Goal: Task Accomplishment & Management: Use online tool/utility

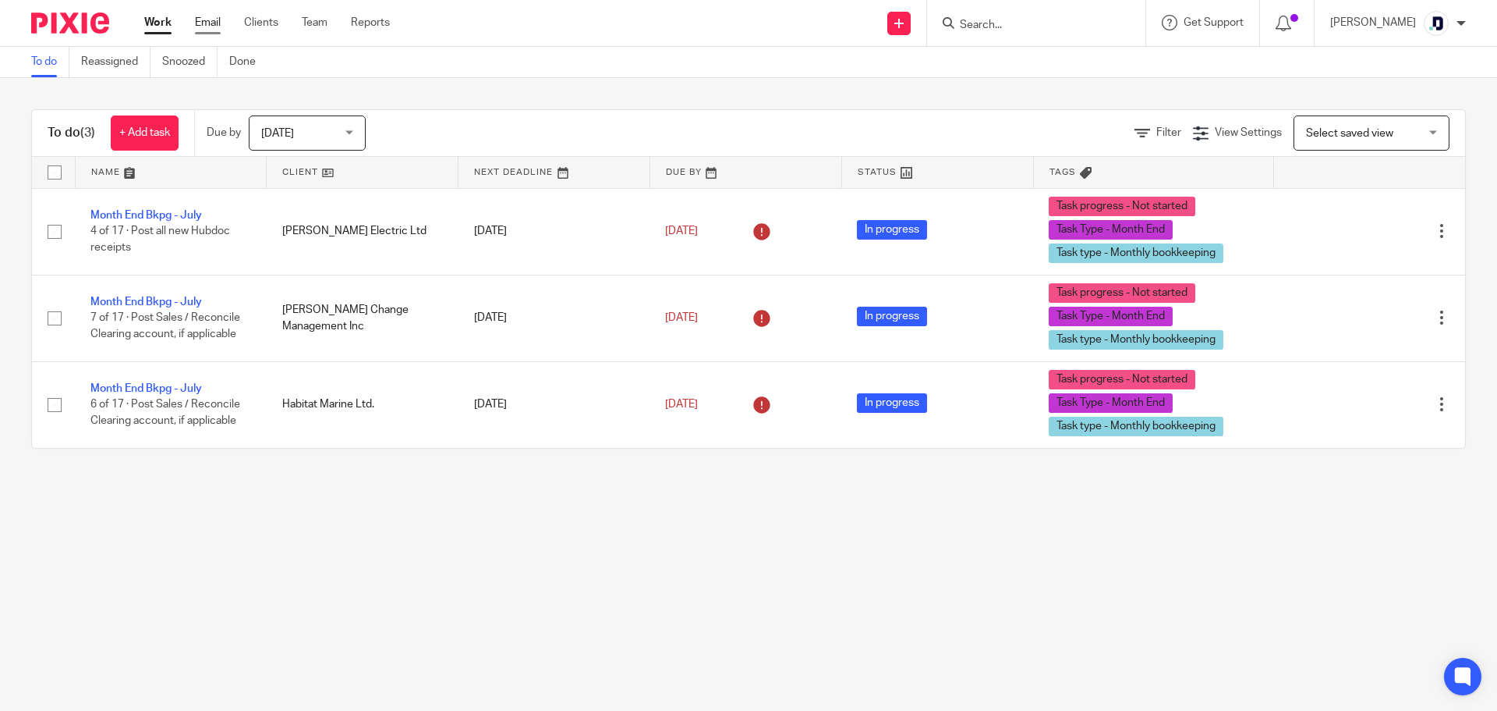
click at [207, 23] on link "Email" at bounding box center [208, 23] width 26 height 16
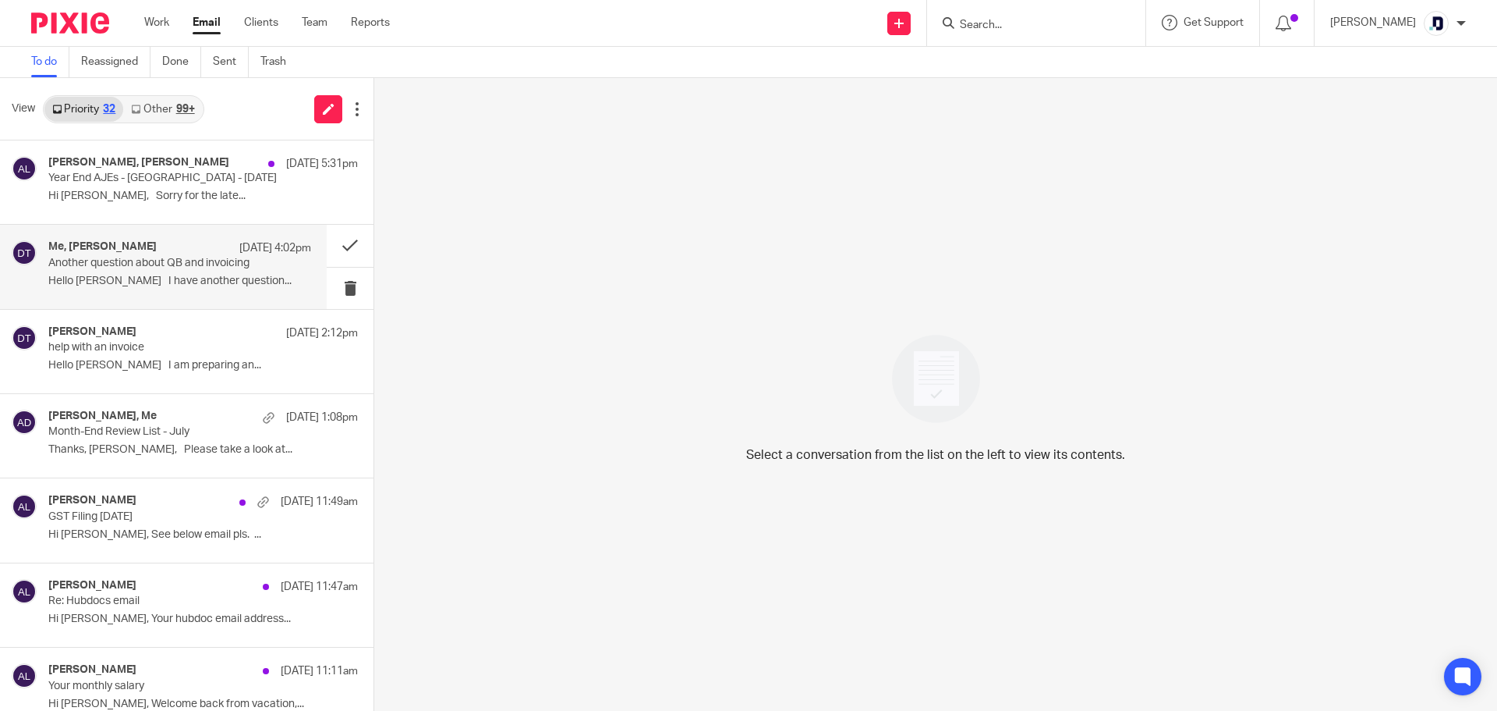
click at [186, 253] on div "Me, Dawn-Marie Turner Aug 15 4:02pm" at bounding box center [179, 248] width 263 height 16
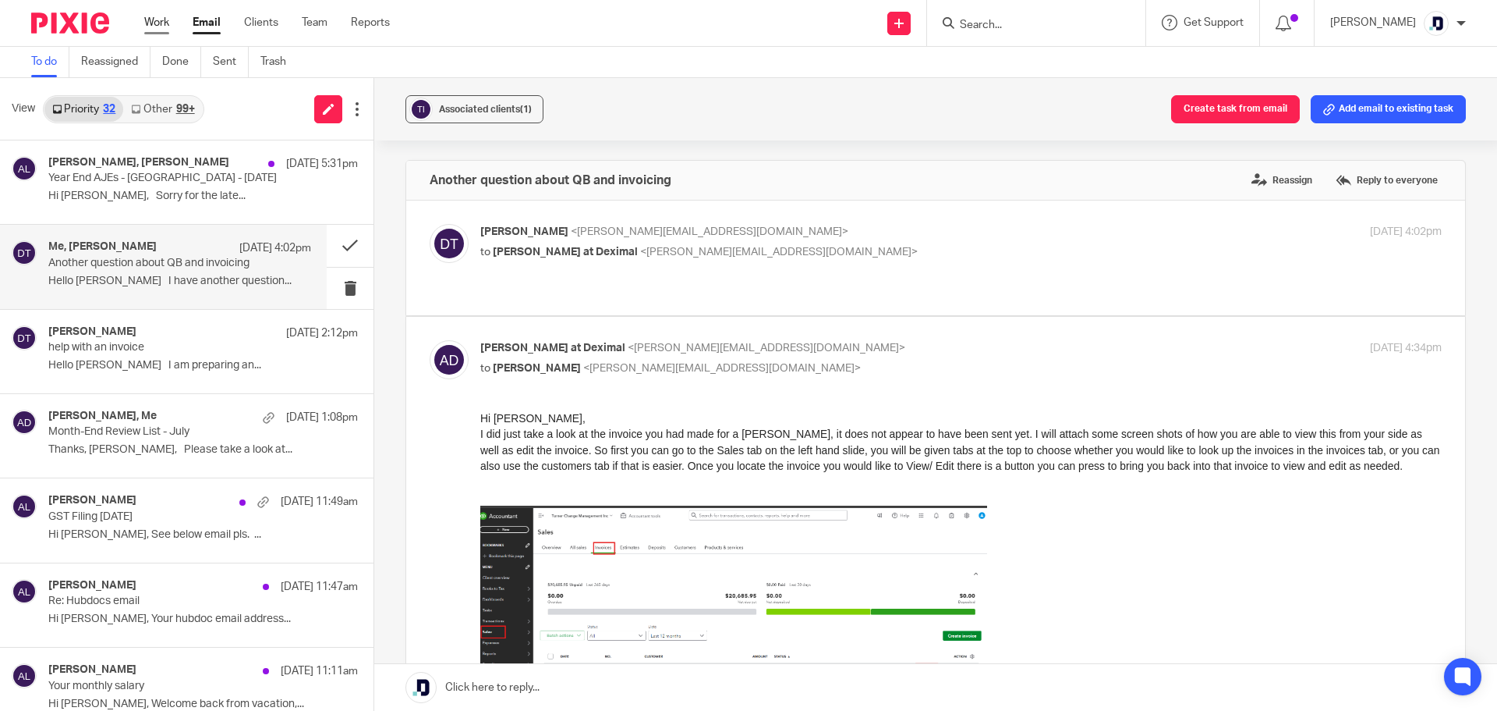
click at [161, 22] on link "Work" at bounding box center [156, 23] width 25 height 16
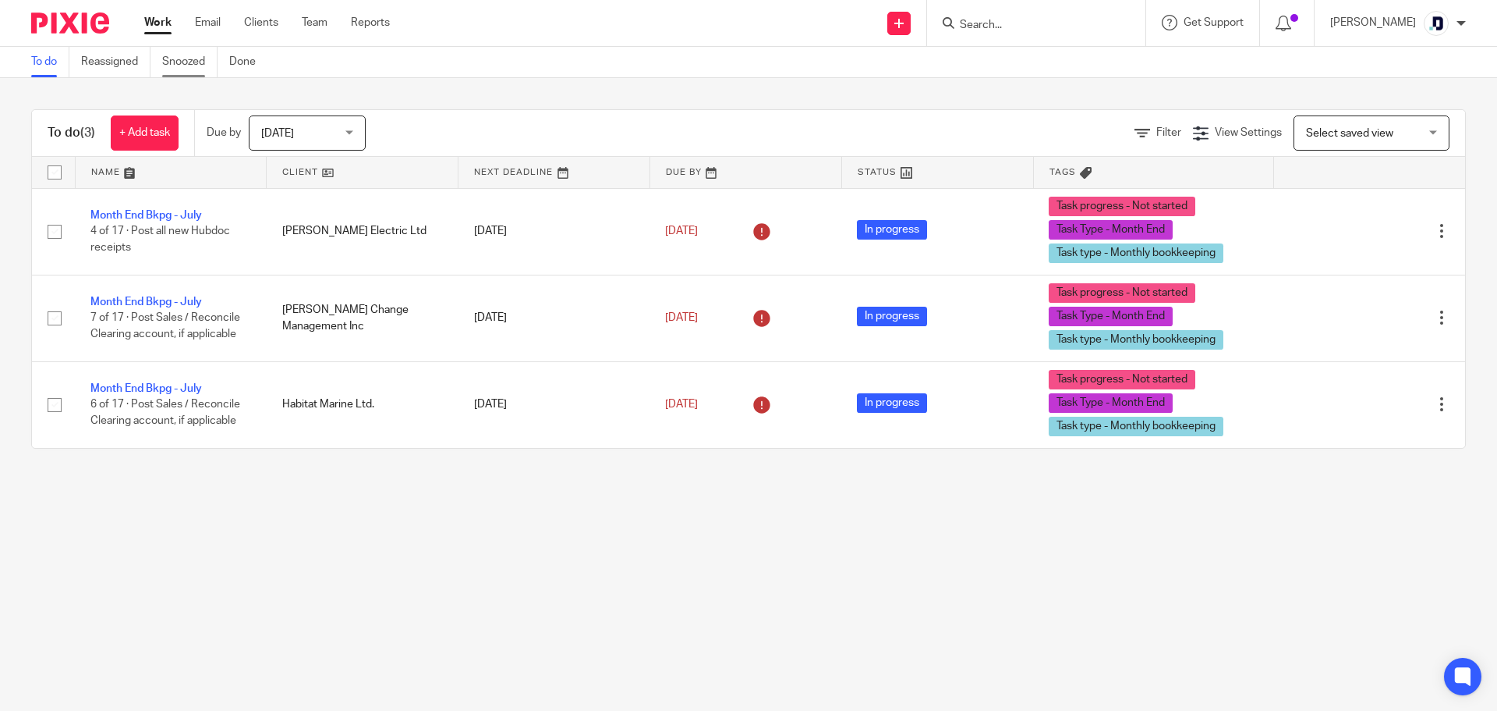
click at [200, 67] on link "Snoozed" at bounding box center [189, 62] width 55 height 30
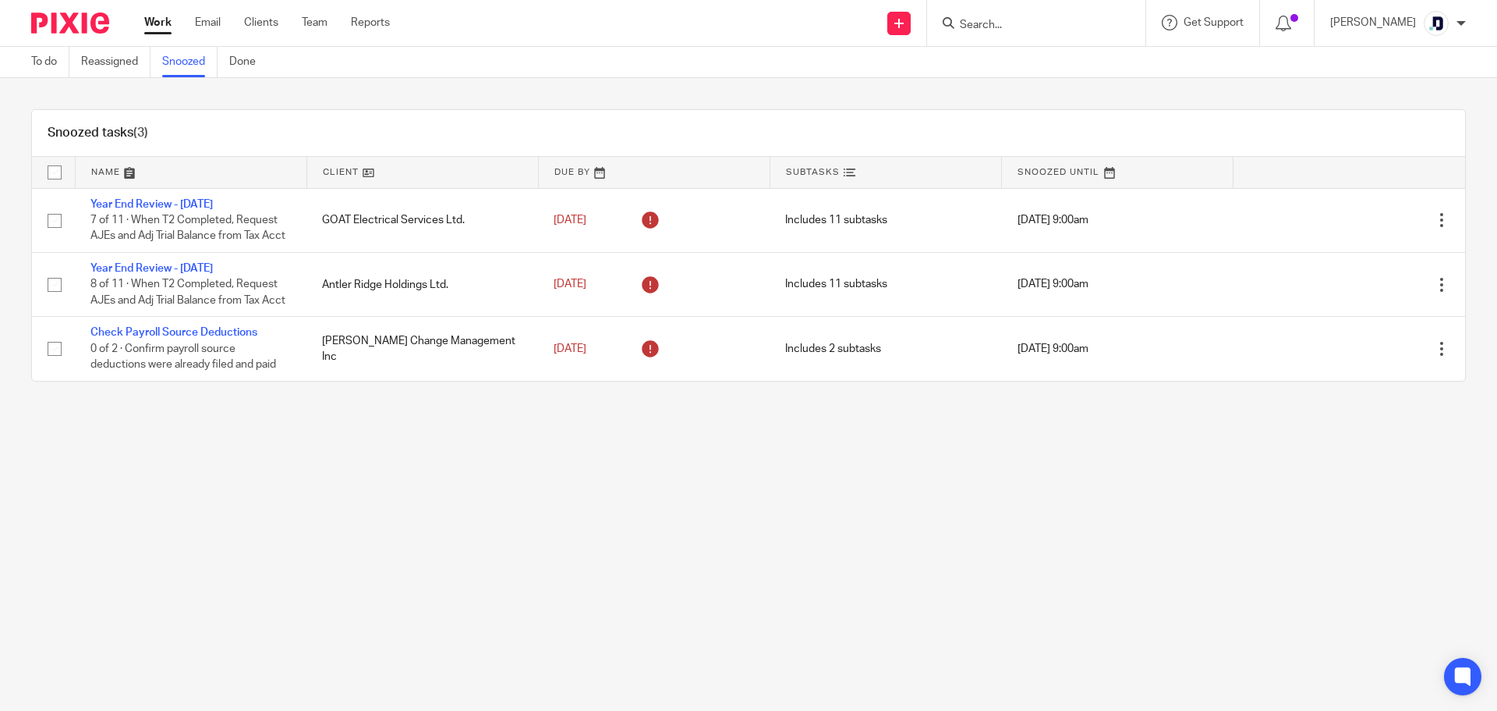
click at [525, 101] on div "Snoozed tasks (3) Name Client Due By Subtasks Snoozed Until Year End Review - […" at bounding box center [748, 245] width 1497 height 335
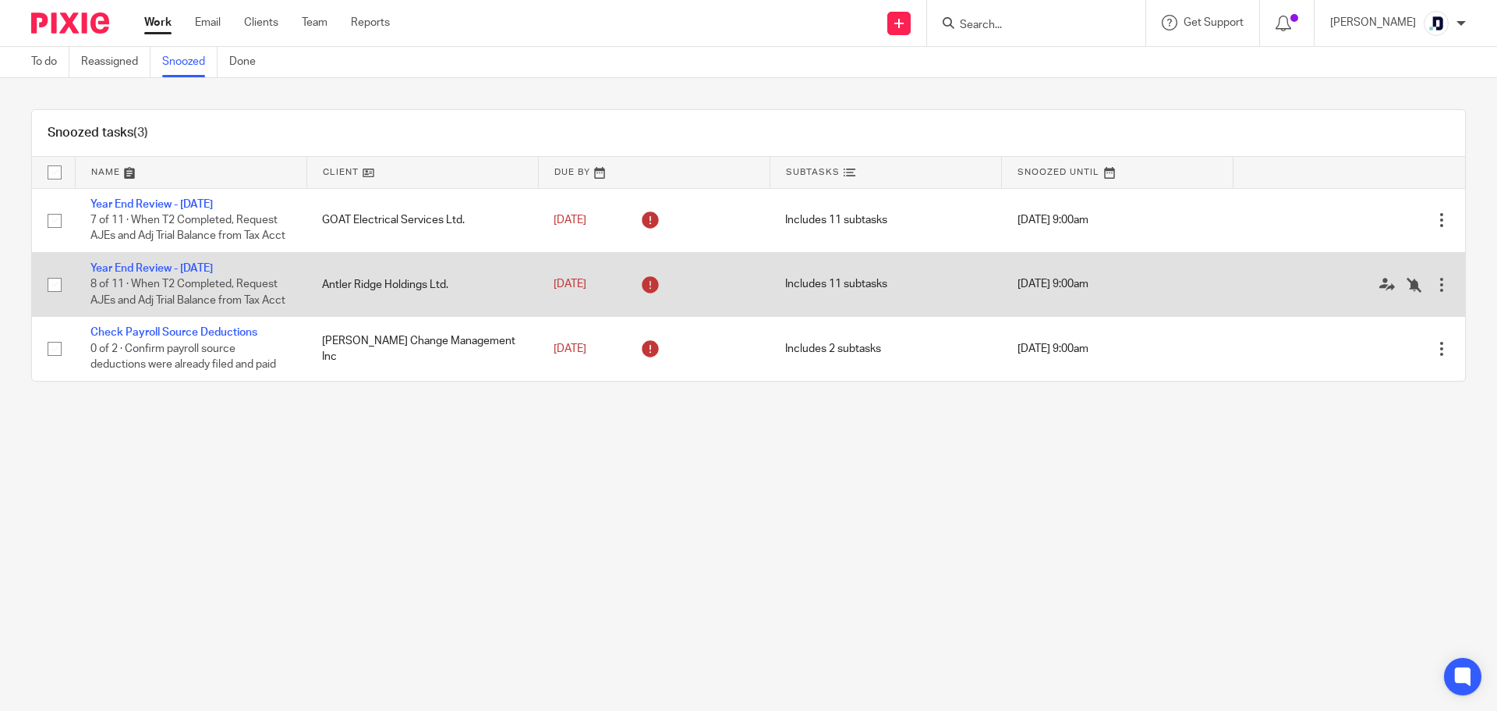
click at [211, 292] on td "Year End Review - [DATE] 8 of 11 · When T2 Completed, Request AJEs and Adj Tria…" at bounding box center [191, 284] width 232 height 64
click at [207, 274] on link "Year End Review - [DATE]" at bounding box center [151, 268] width 122 height 11
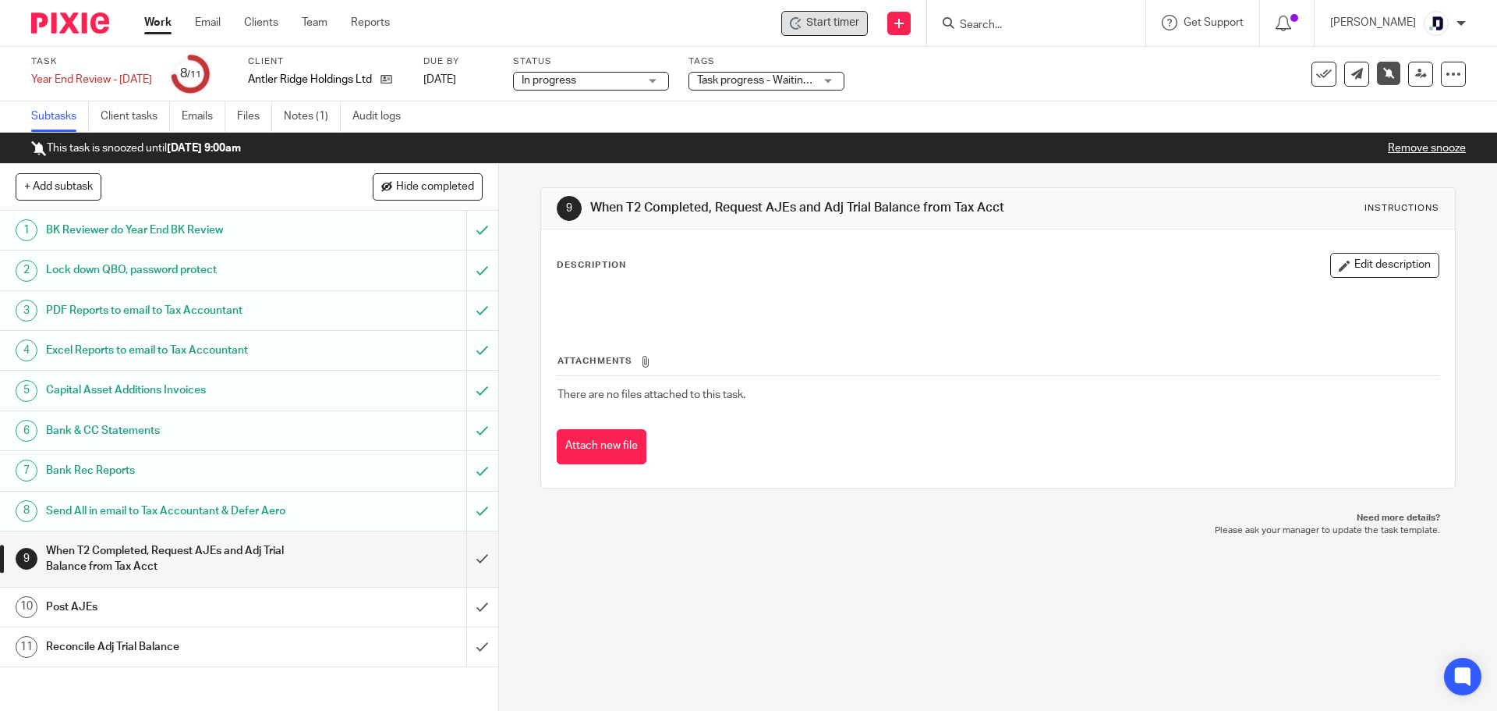
click at [823, 23] on span "Start timer" at bounding box center [832, 23] width 53 height 16
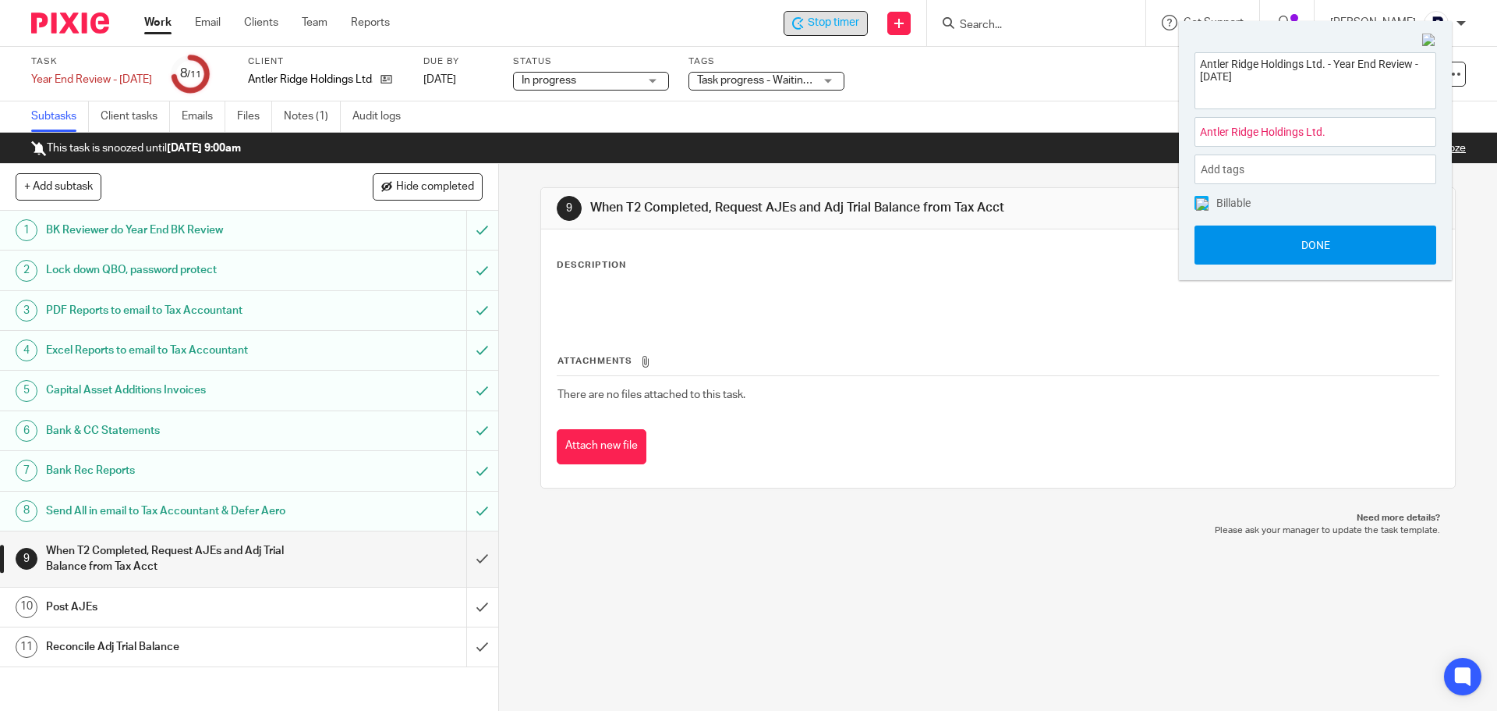
click at [1282, 247] on button "Done" at bounding box center [1316, 244] width 242 height 39
